Goal: Transaction & Acquisition: Book appointment/travel/reservation

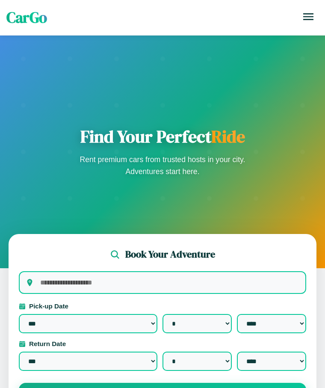
select select "*"
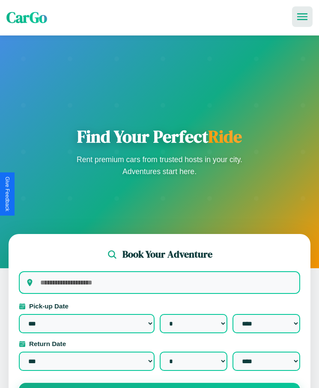
click at [302, 17] on icon at bounding box center [302, 16] width 10 height 7
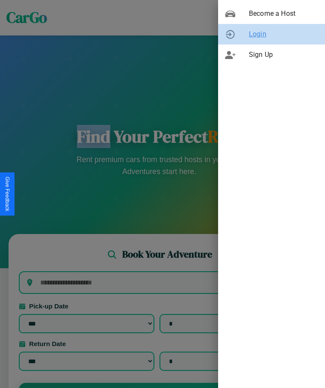
click at [272, 34] on span "Login" at bounding box center [283, 34] width 69 height 10
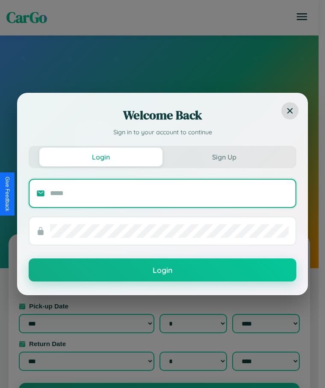
click at [169, 193] on input "text" at bounding box center [169, 193] width 239 height 14
type input "**********"
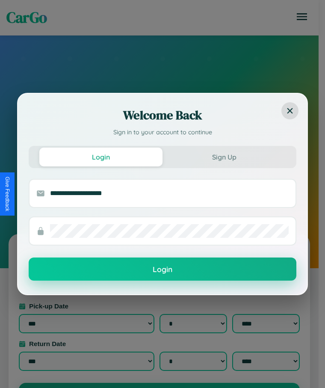
click at [163, 269] on button "Login" at bounding box center [163, 268] width 268 height 23
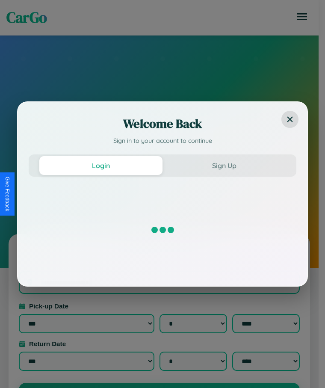
select select "*"
